Goal: Information Seeking & Learning: Learn about a topic

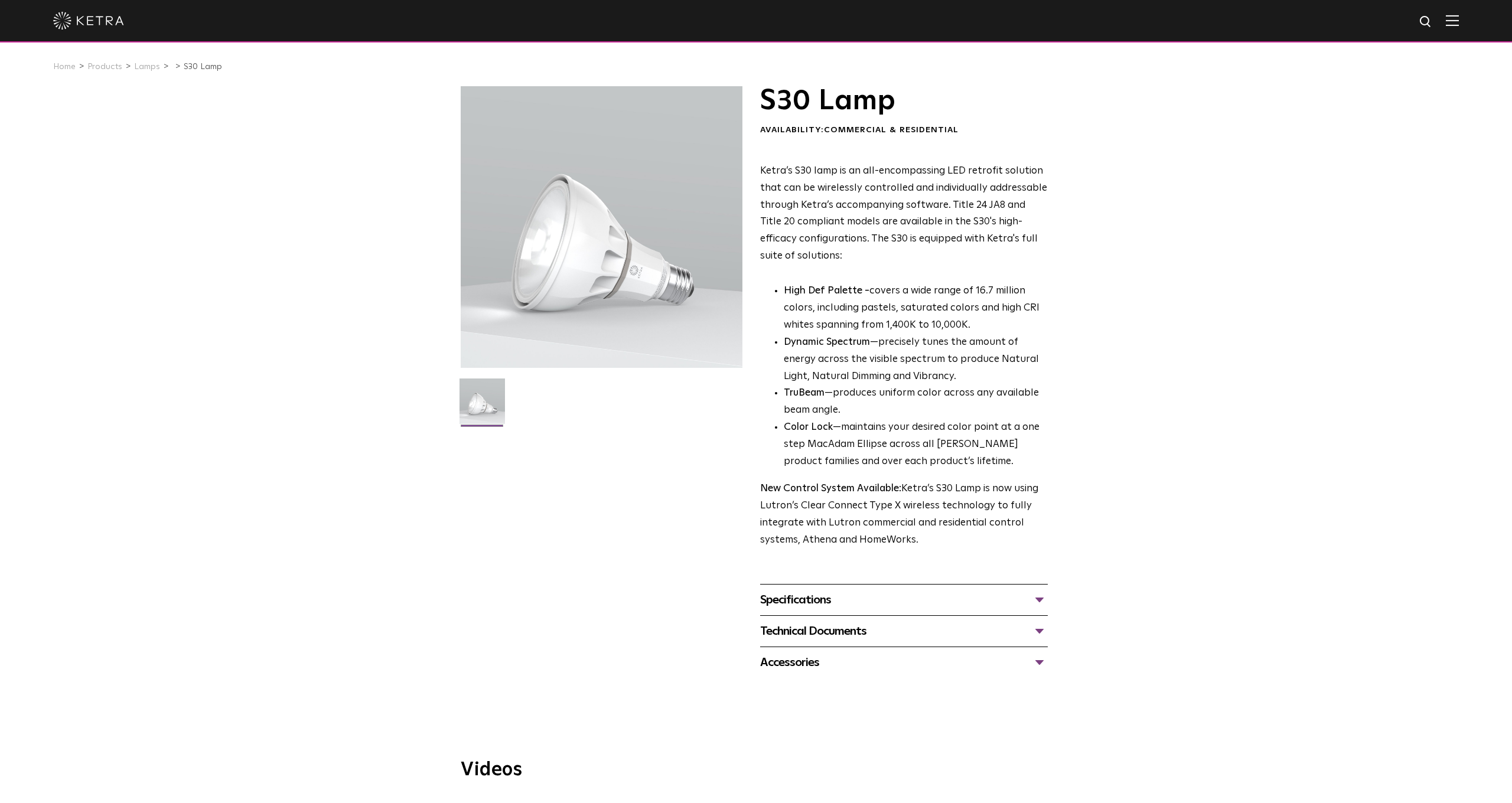
click at [779, 590] on div "Specifications" at bounding box center [904, 600] width 288 height 19
